Goal: Task Accomplishment & Management: Complete application form

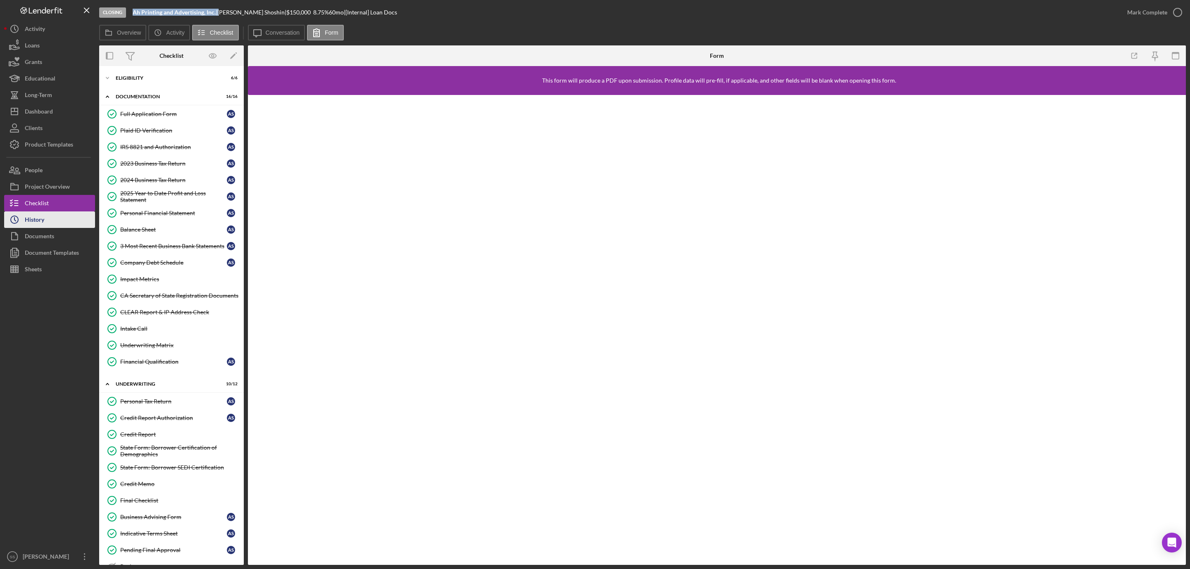
scroll to position [305, 0]
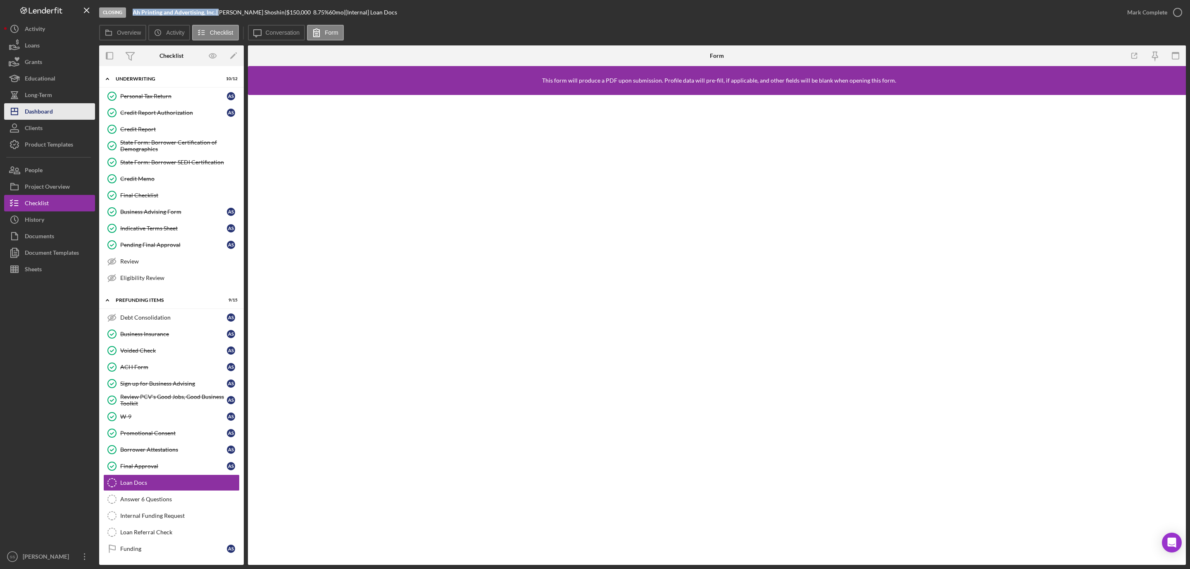
click at [45, 108] on div "Dashboard" at bounding box center [39, 112] width 28 height 19
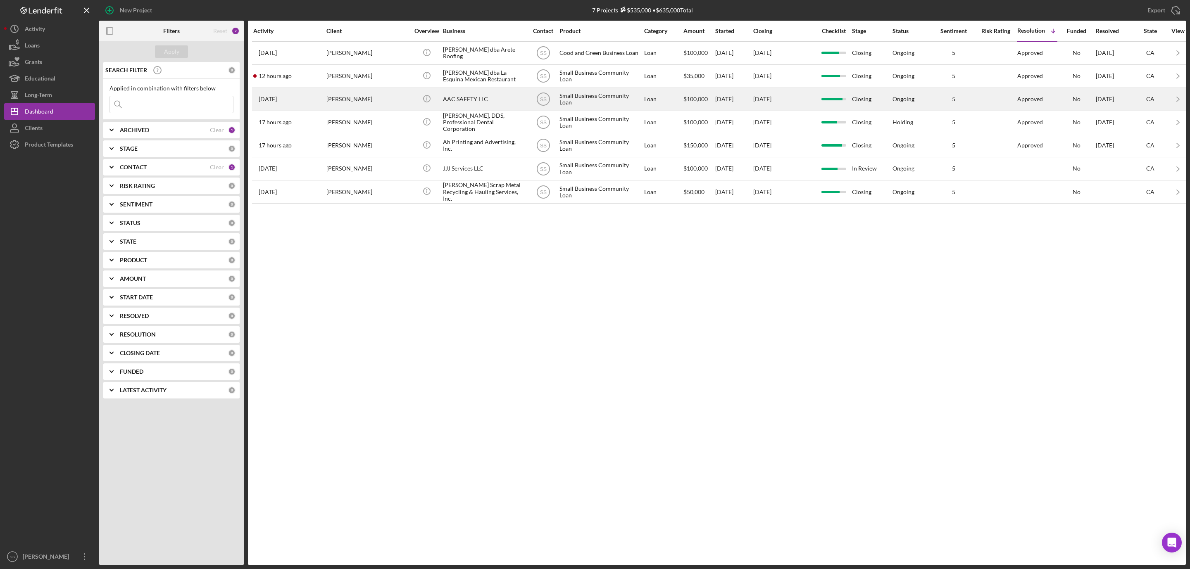
click at [469, 97] on div "AAC SAFETY LLC" at bounding box center [484, 99] width 83 height 22
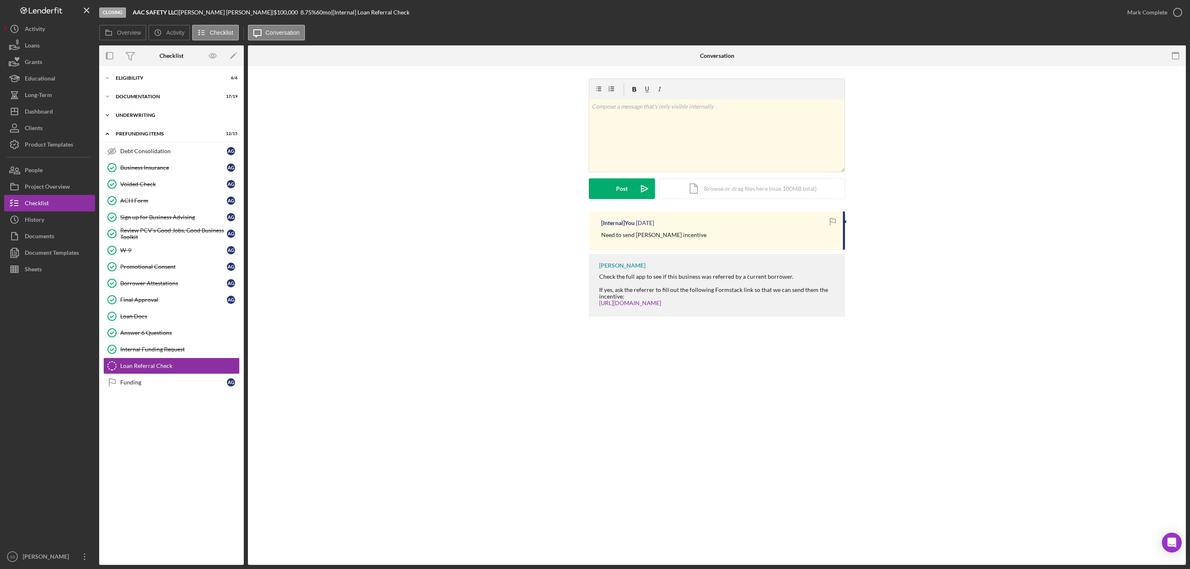
click at [144, 110] on div "Icon/Expander Underwriting 7 / 9" at bounding box center [171, 115] width 145 height 17
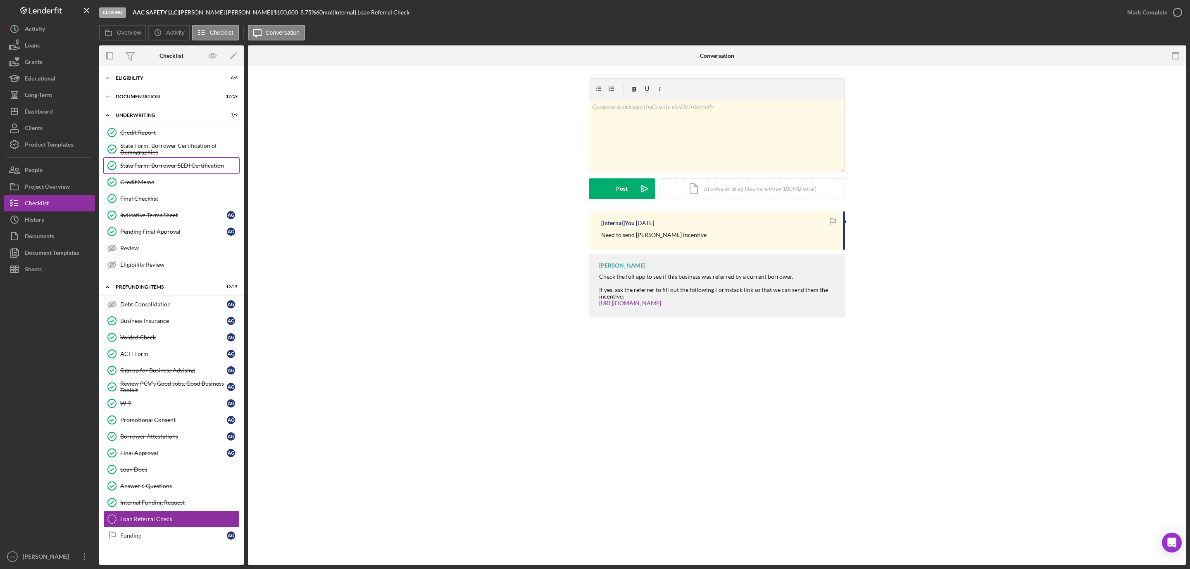
click at [183, 169] on div "State Form: Borrower SEDI Certification" at bounding box center [179, 165] width 119 height 7
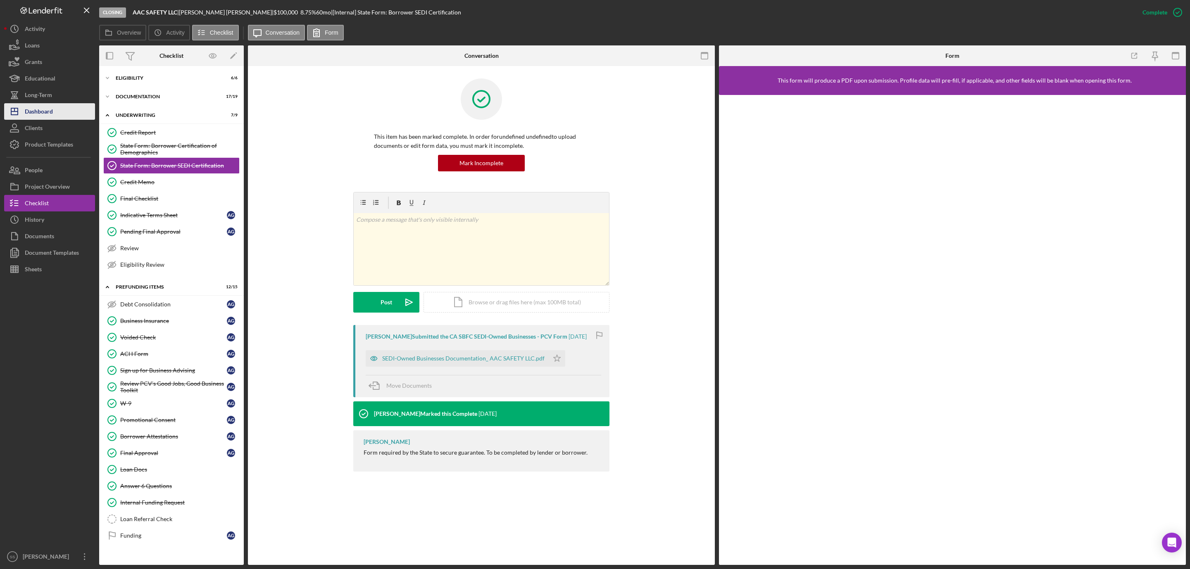
click at [54, 107] on button "Icon/Dashboard Dashboard" at bounding box center [49, 111] width 91 height 17
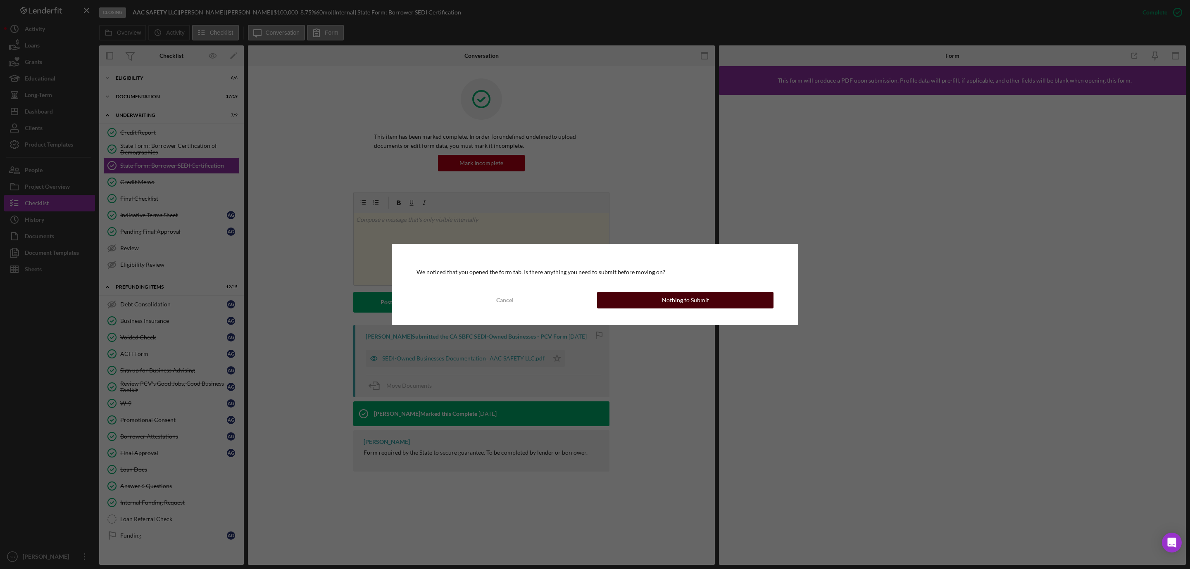
click at [688, 302] on div "Nothing to Submit" at bounding box center [685, 300] width 47 height 17
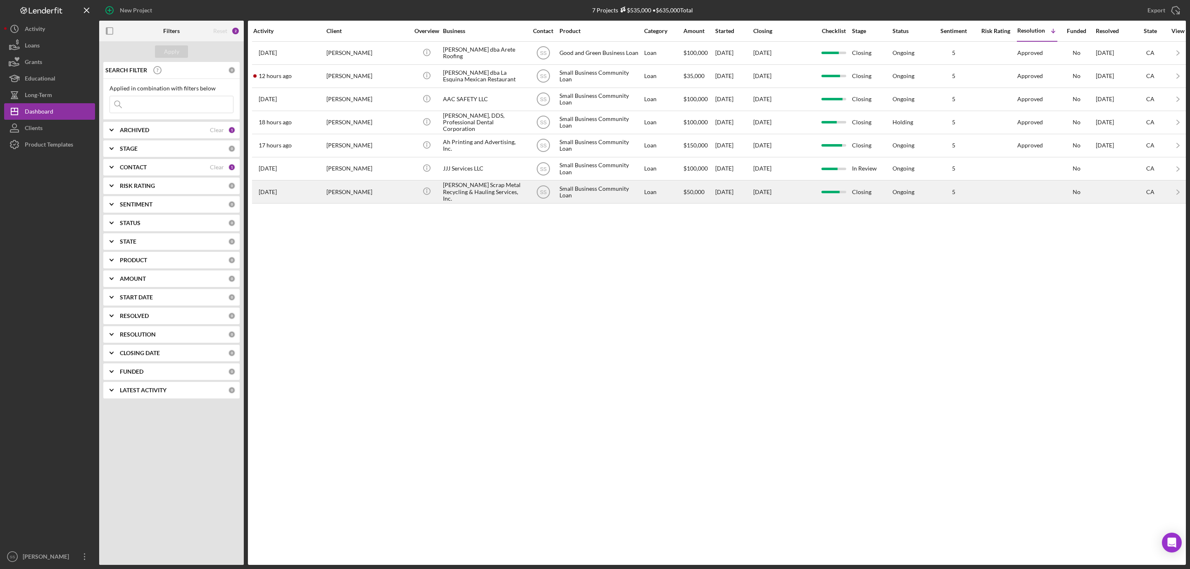
click at [476, 195] on div "Lopez Scrap Metal Recycling & Hauling Services, Inc." at bounding box center [484, 192] width 83 height 22
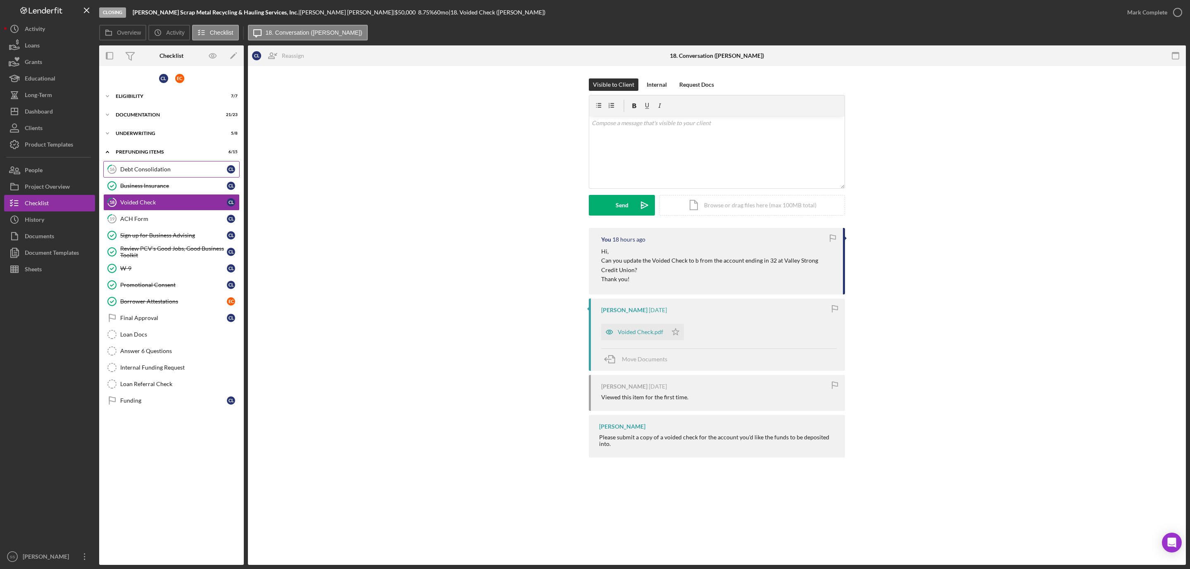
click at [171, 169] on div "Debt Consolidation" at bounding box center [173, 169] width 107 height 7
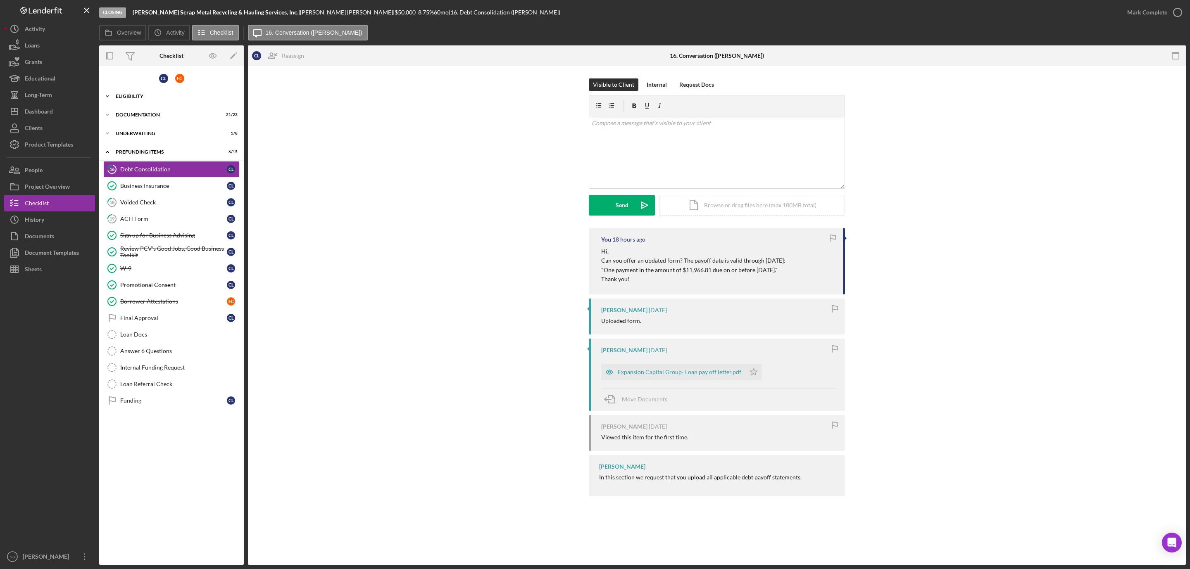
click at [144, 93] on div "Icon/Expander Eligibility 7 / 7" at bounding box center [171, 96] width 145 height 17
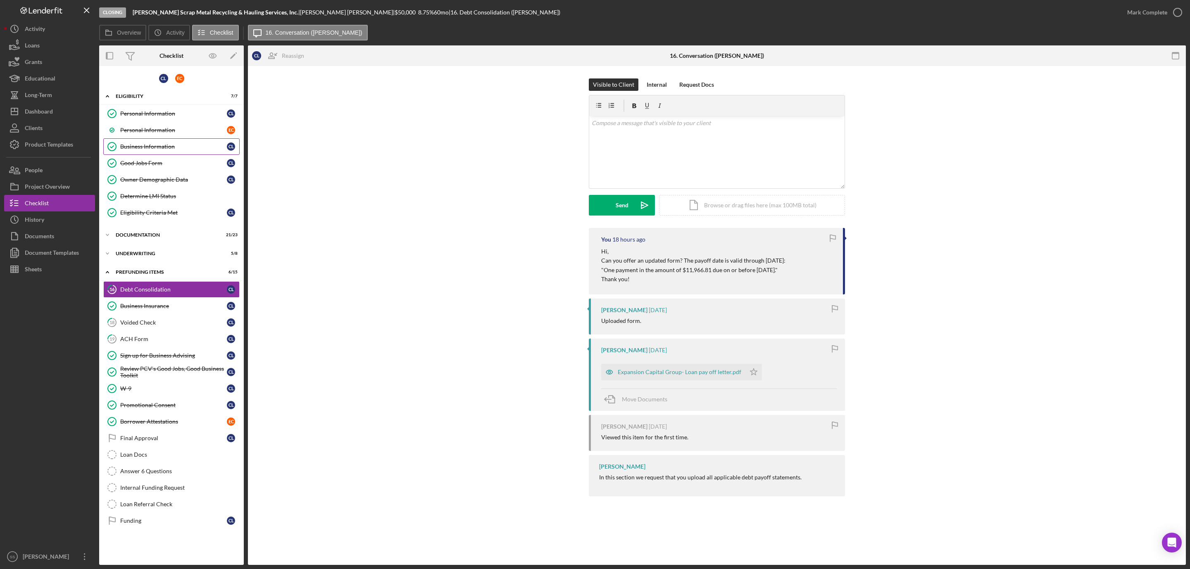
click at [152, 148] on div "Business Information" at bounding box center [173, 146] width 107 height 7
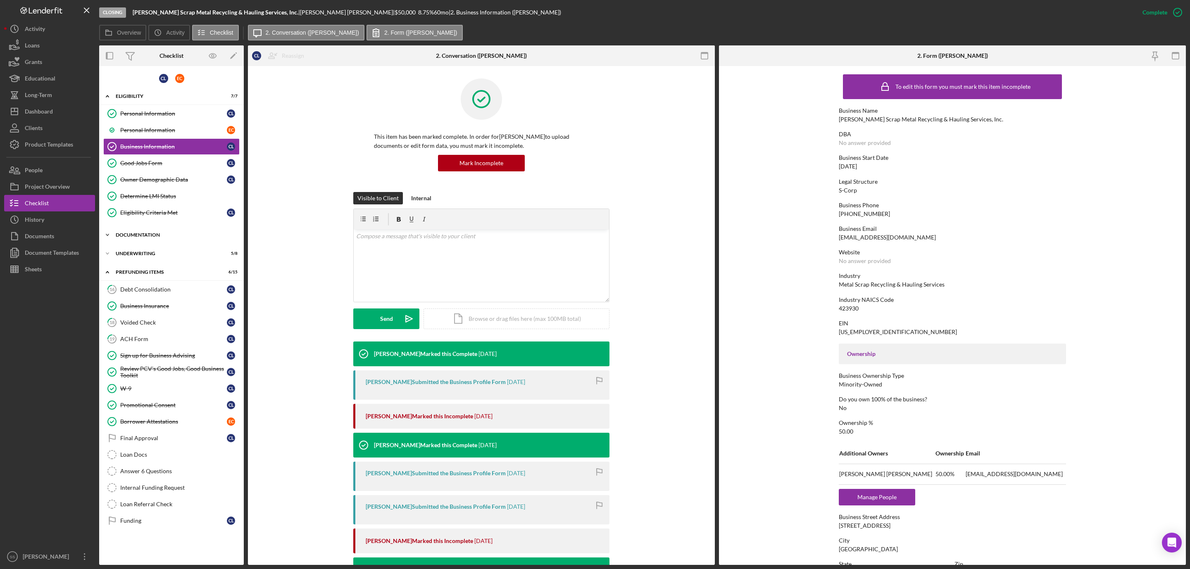
click at [152, 238] on div "Documentation" at bounding box center [175, 235] width 118 height 5
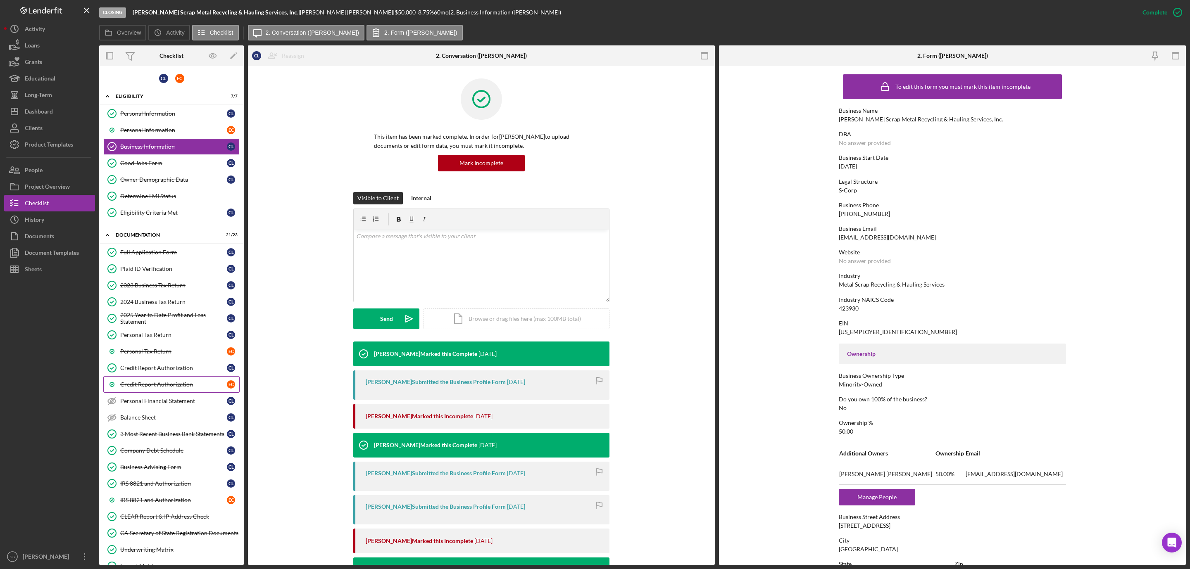
click at [181, 385] on link "Credit Report Authorization E C" at bounding box center [171, 384] width 136 height 17
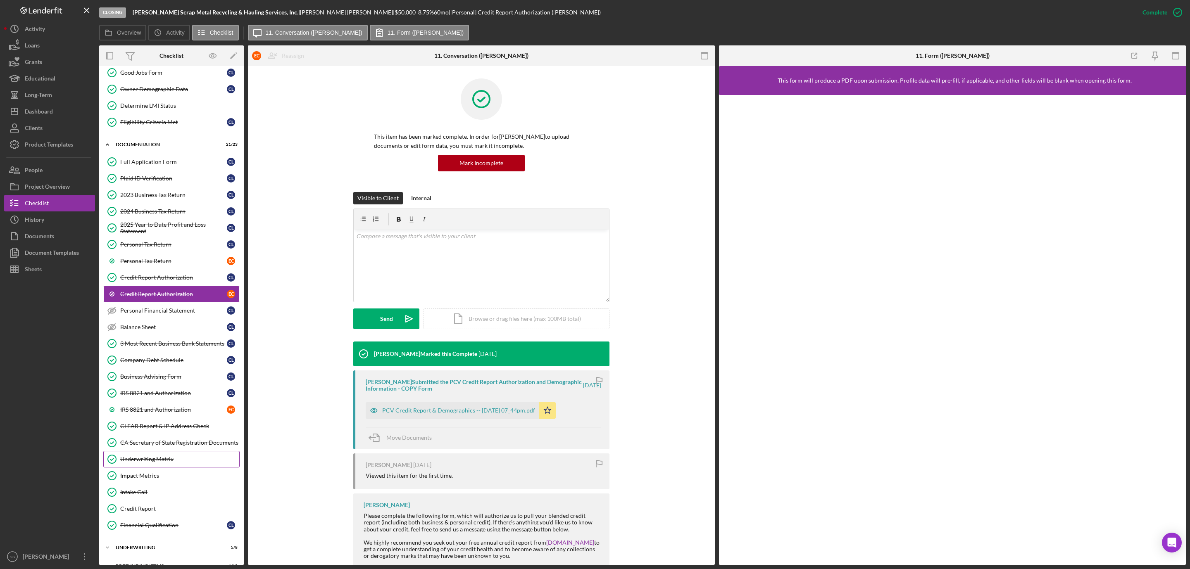
scroll to position [186, 0]
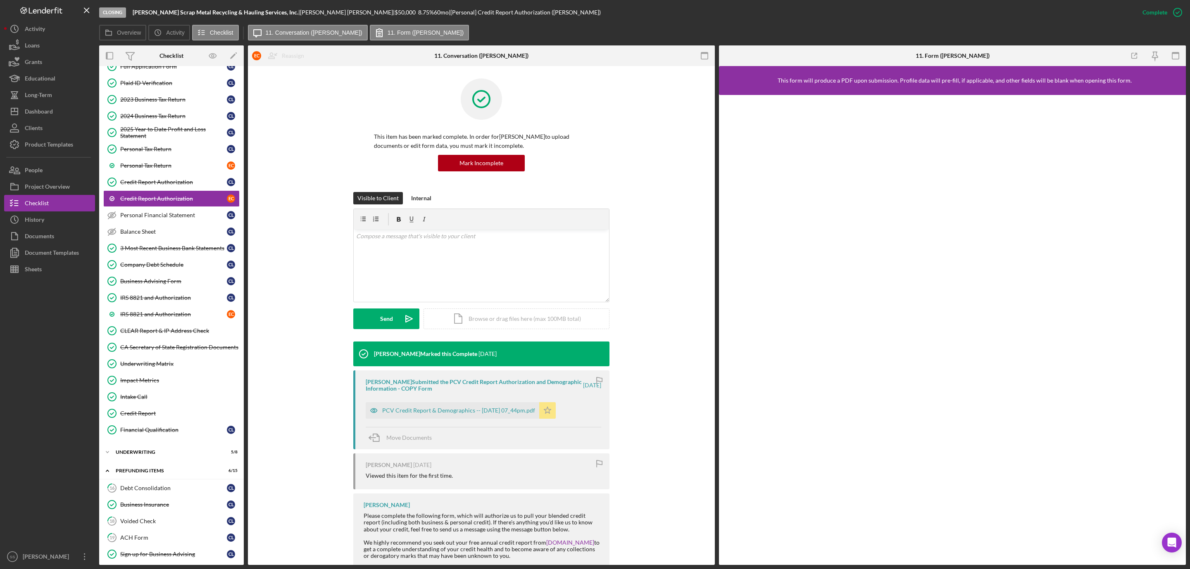
drag, startPoint x: 483, startPoint y: 412, endPoint x: 488, endPoint y: 405, distance: 7.9
click at [483, 411] on div "PCV Credit Report & Demographics -- [DATE] 07_44pm.pdf" at bounding box center [458, 410] width 153 height 7
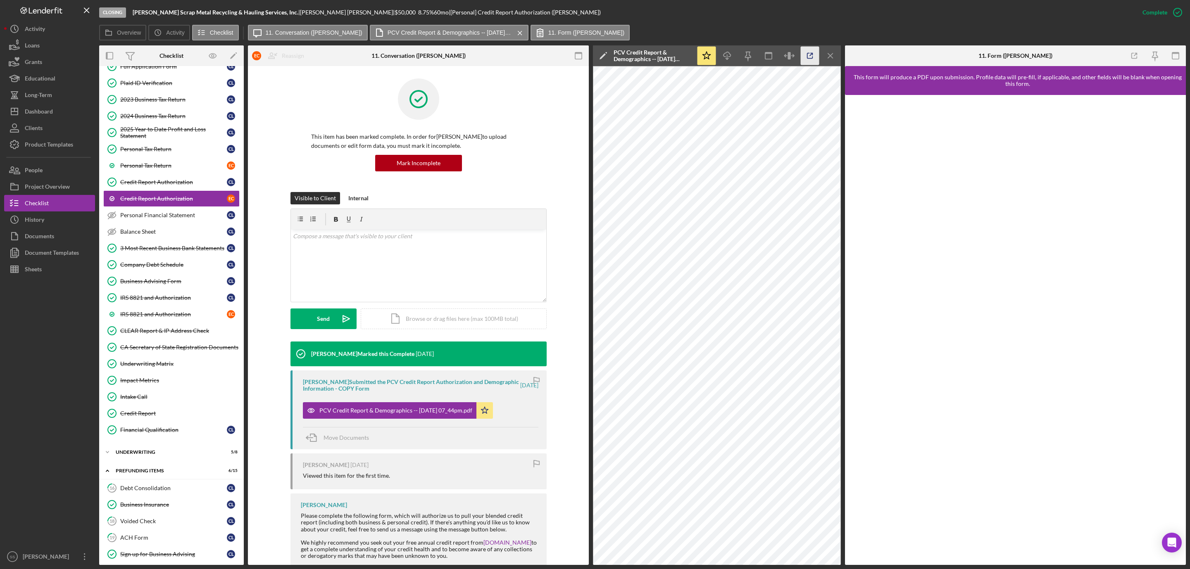
click at [809, 50] on icon "button" at bounding box center [810, 56] width 19 height 19
click at [175, 186] on div "Credit Report Authorization" at bounding box center [173, 182] width 107 height 7
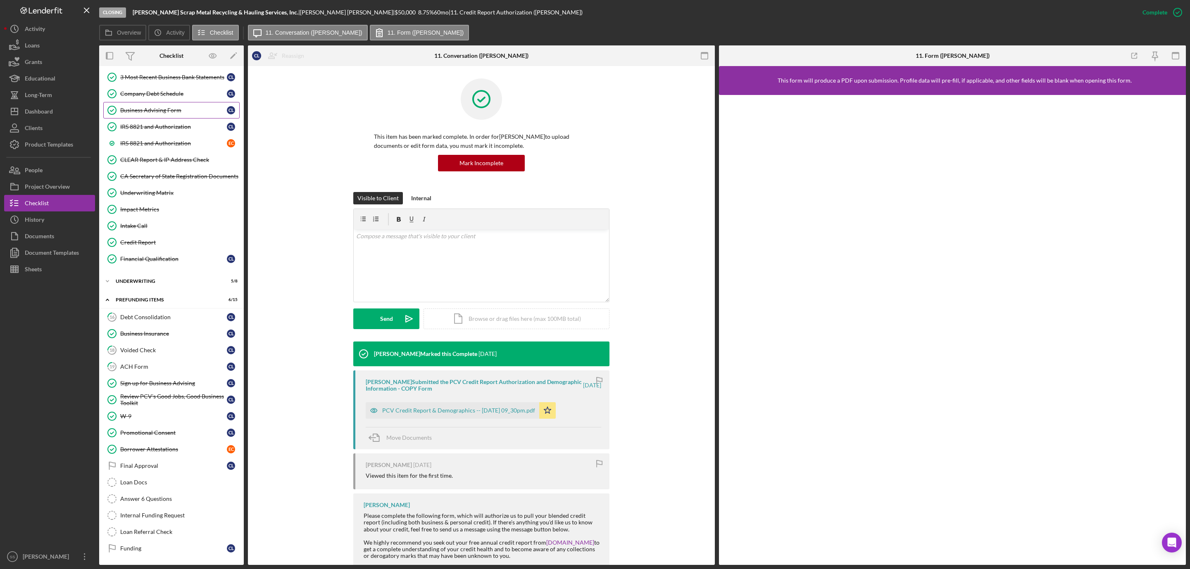
scroll to position [376, 0]
drag, startPoint x: 157, startPoint y: 364, endPoint x: 177, endPoint y: 356, distance: 22.1
click at [157, 364] on div "ACH Form" at bounding box center [173, 367] width 107 height 7
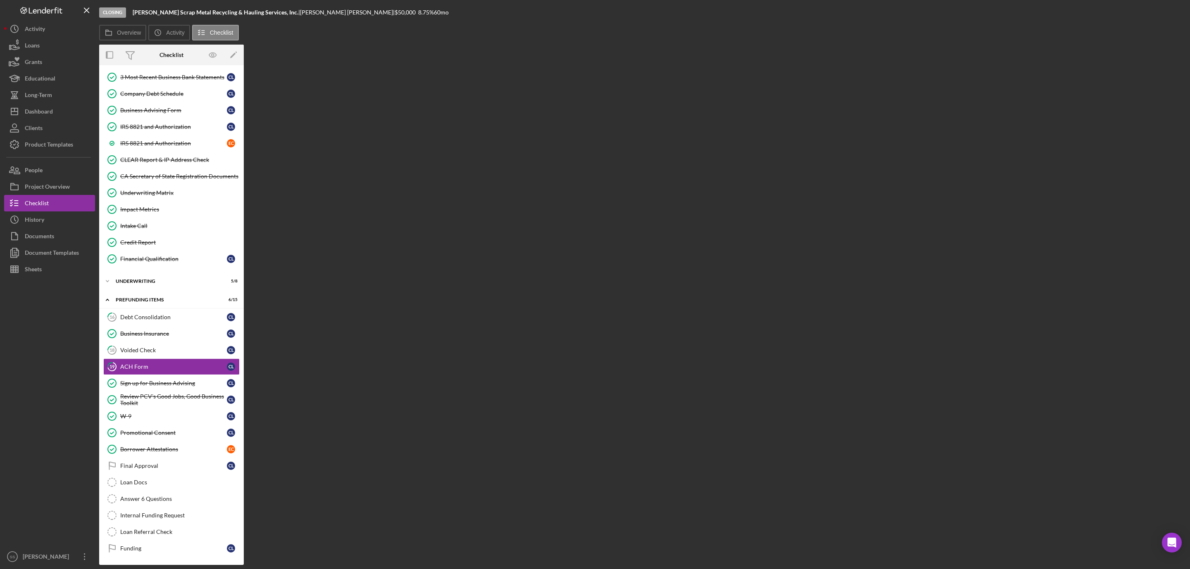
scroll to position [376, 0]
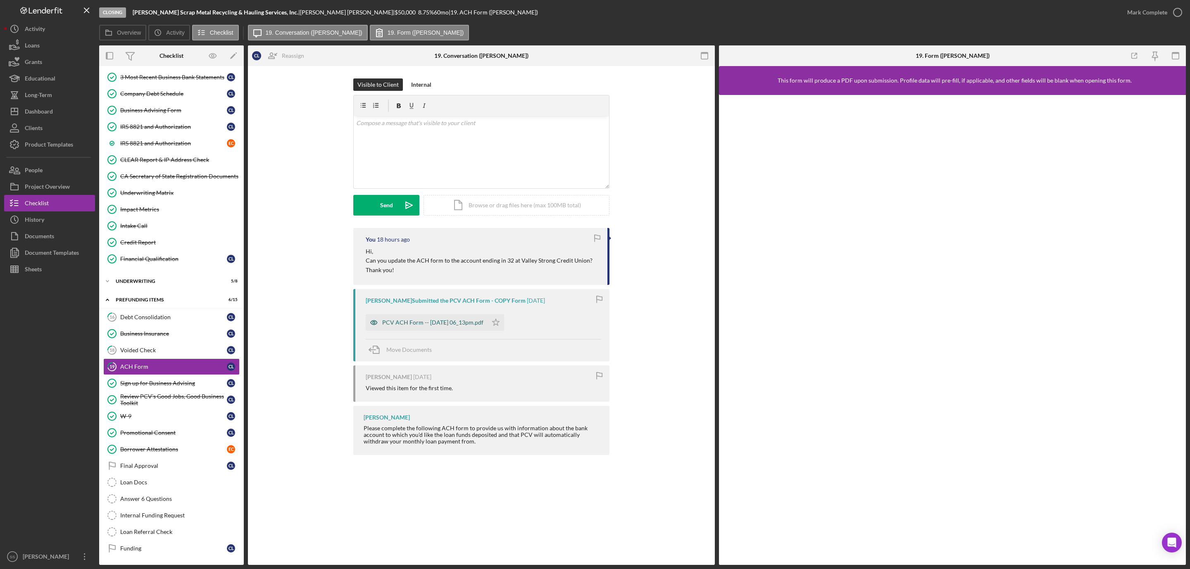
click at [393, 319] on div "PCV ACH Form -- 2025-08-28 06_13pm.pdf" at bounding box center [427, 322] width 122 height 17
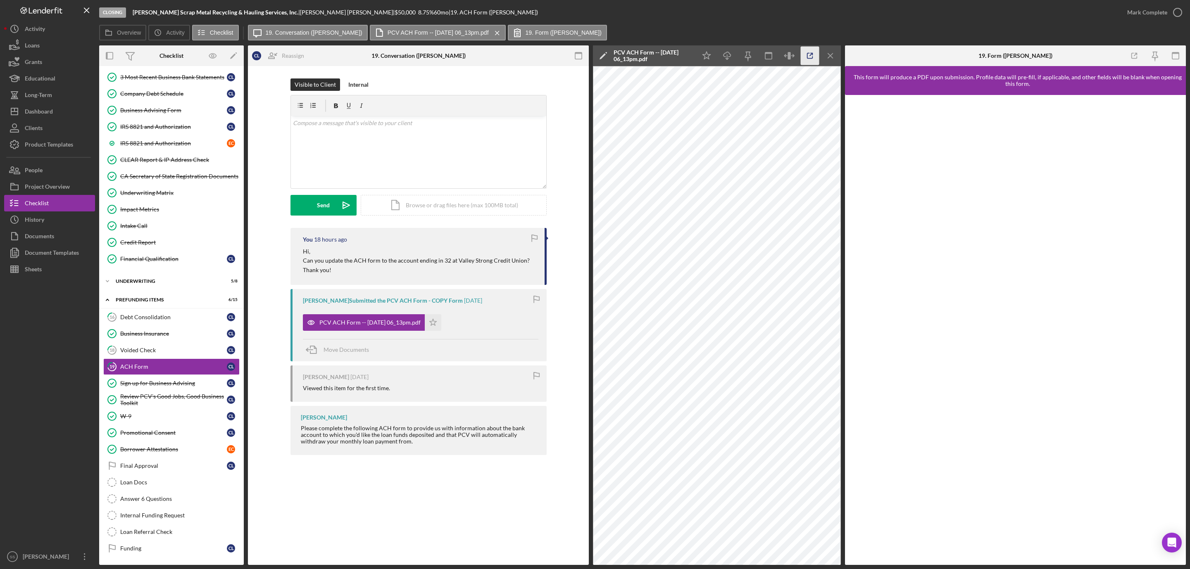
click at [812, 55] on icon "button" at bounding box center [810, 56] width 19 height 19
click at [163, 342] on link "18 Voided Check C L" at bounding box center [171, 350] width 136 height 17
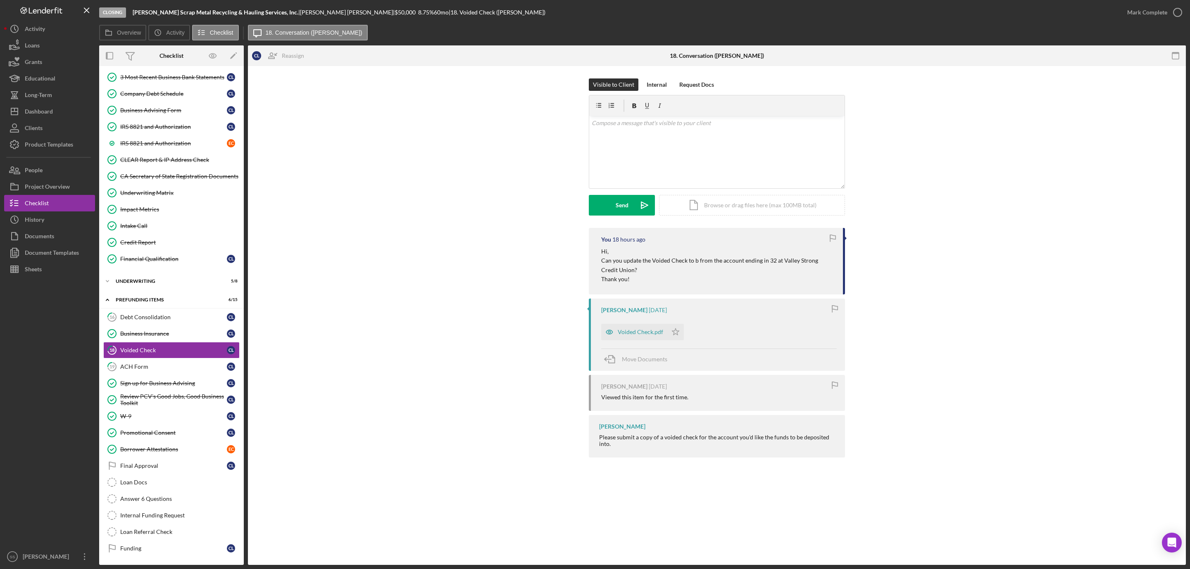
scroll to position [376, 0]
click at [642, 329] on div "Voided Check.pdf" at bounding box center [640, 332] width 45 height 7
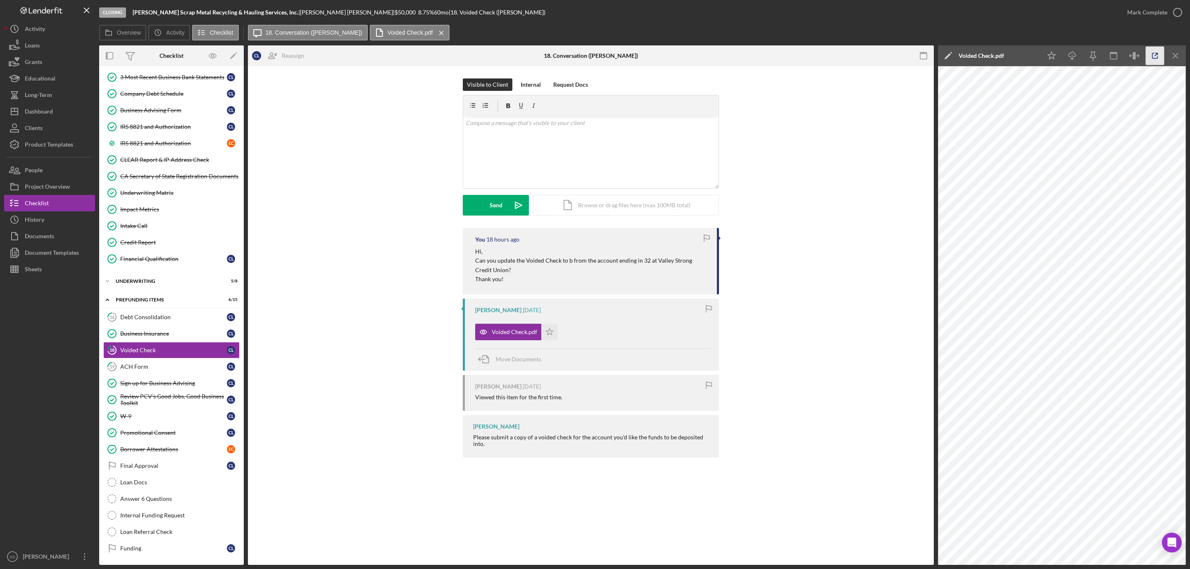
click at [1155, 54] on icon "button" at bounding box center [1155, 56] width 19 height 19
